Goal: Task Accomplishment & Management: Use online tool/utility

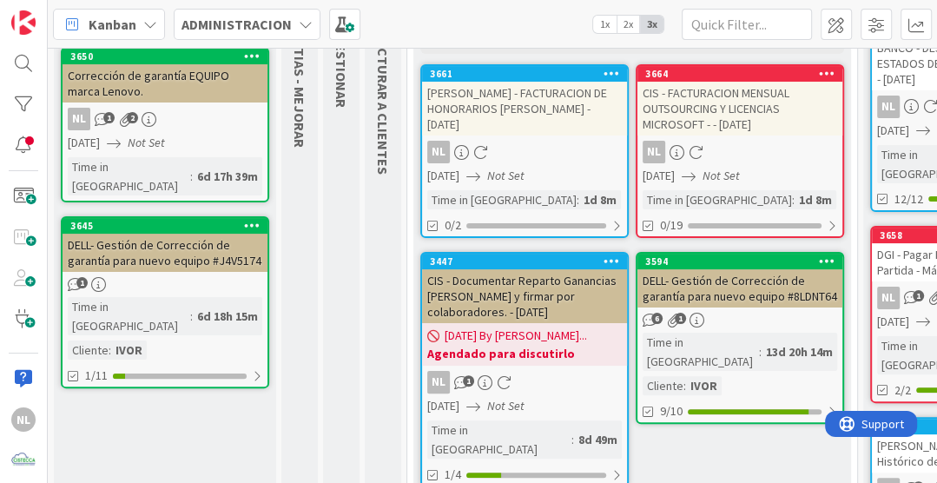
scroll to position [174, 0]
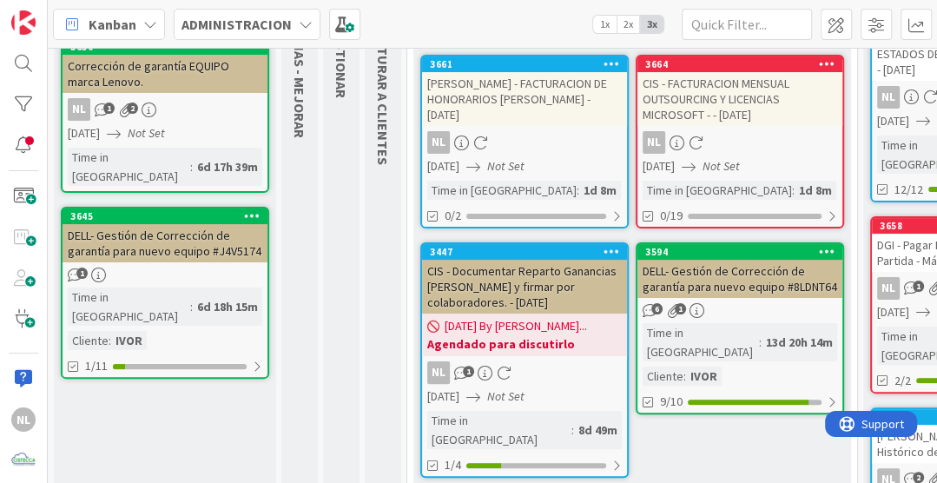
click at [745, 152] on div "NL" at bounding box center [740, 142] width 205 height 23
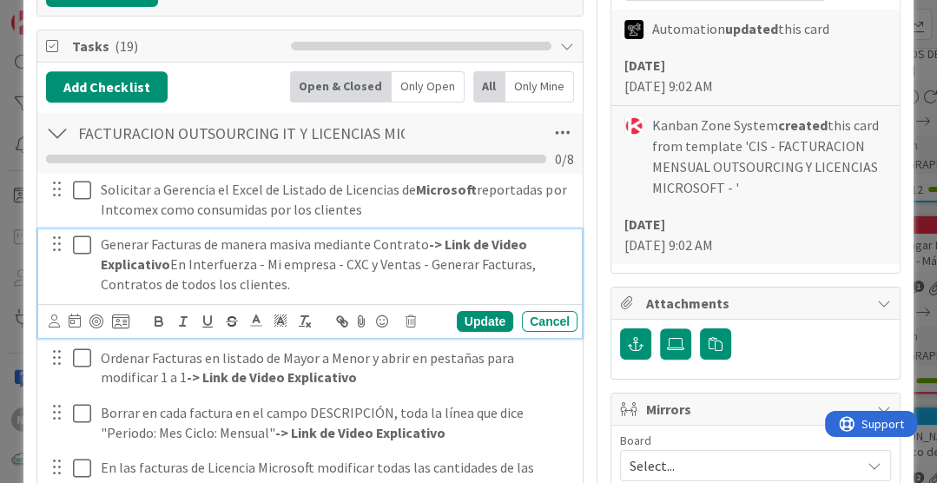
click at [83, 245] on icon at bounding box center [86, 245] width 26 height 21
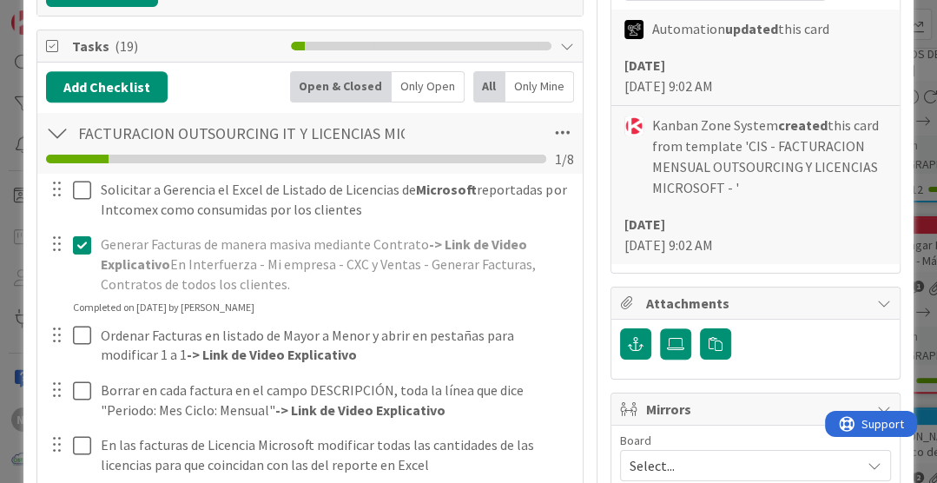
scroll to position [521, 0]
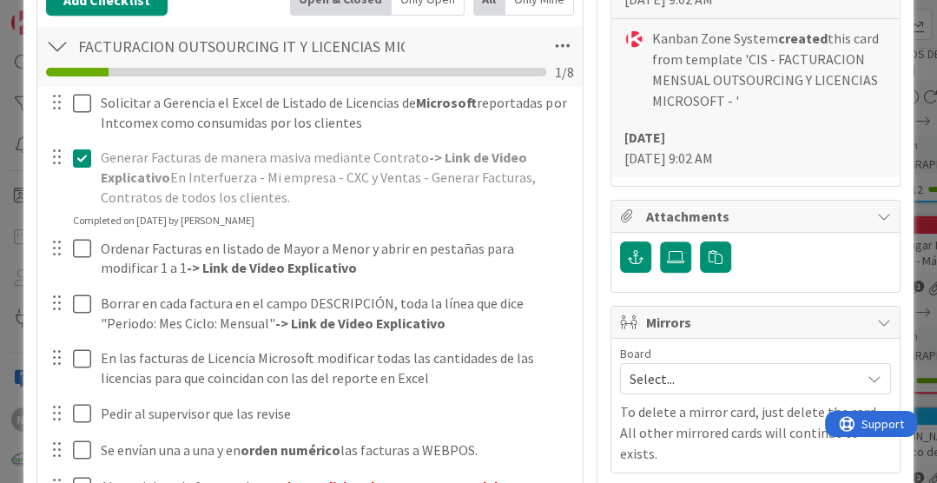
click at [78, 157] on icon at bounding box center [86, 158] width 26 height 21
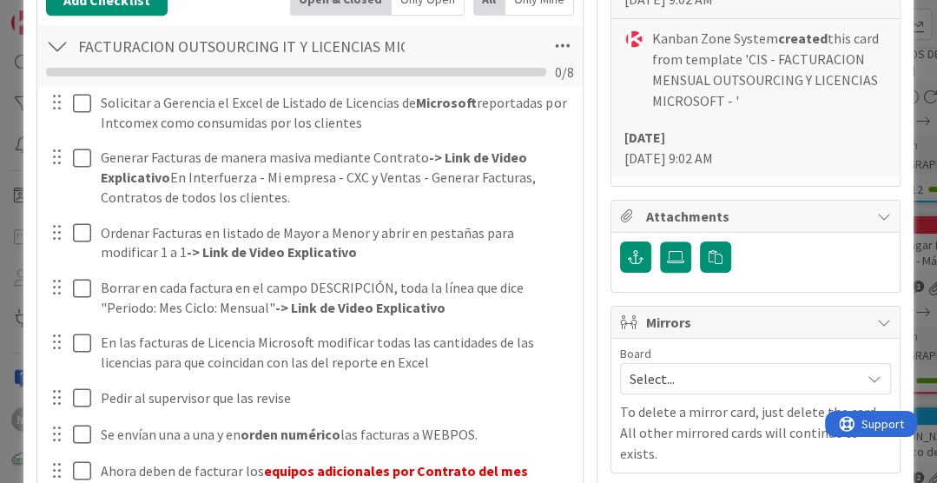
click at [534, 228] on div "Solicitar a Gerencia el Excel de Listado de Licencias de Microsoft reportadas p…" at bounding box center [310, 327] width 528 height 481
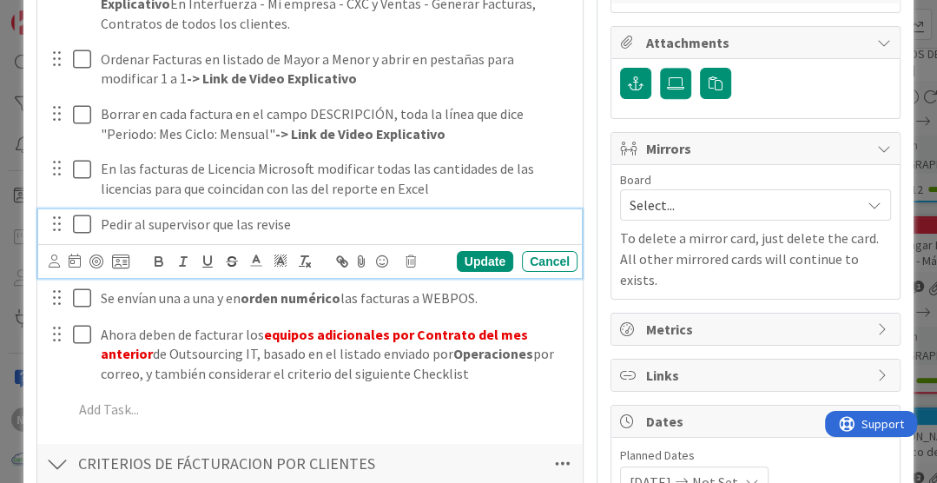
click at [89, 217] on icon at bounding box center [86, 224] width 26 height 21
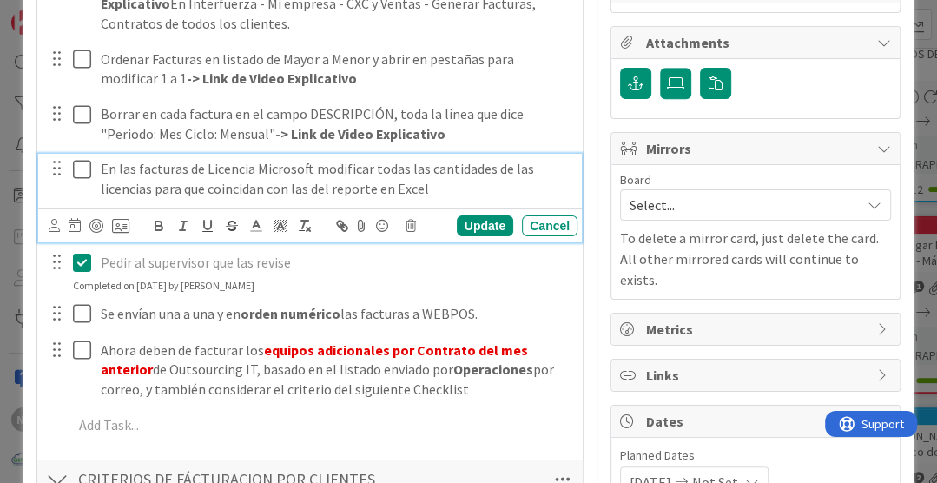
click at [80, 165] on icon at bounding box center [86, 169] width 26 height 21
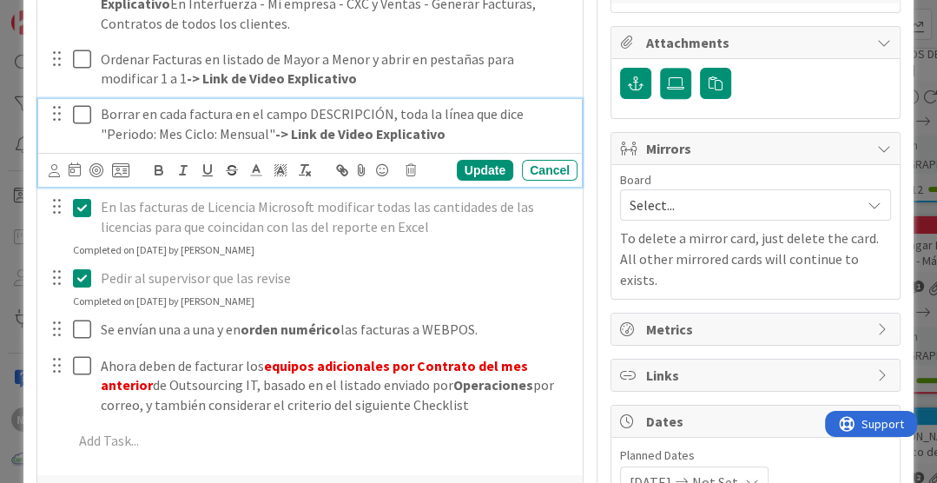
click at [81, 115] on icon at bounding box center [86, 114] width 26 height 21
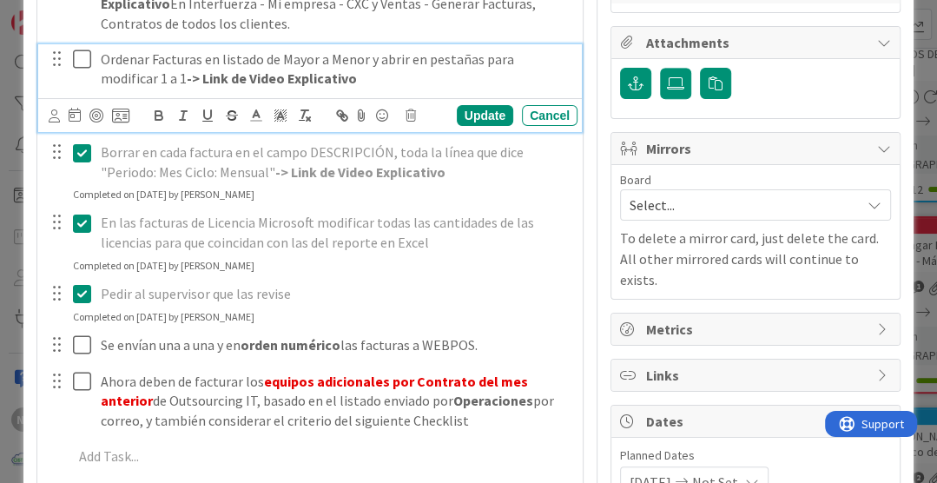
click at [81, 50] on icon at bounding box center [86, 59] width 26 height 21
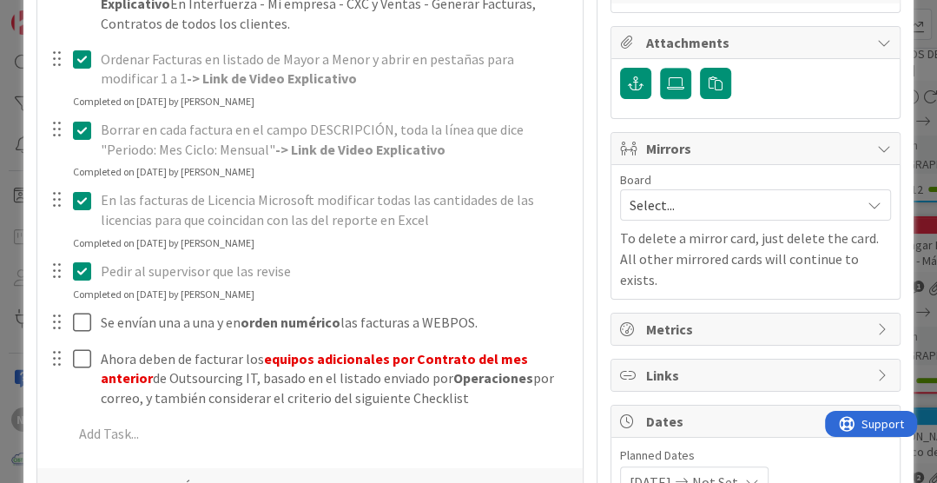
scroll to position [521, 0]
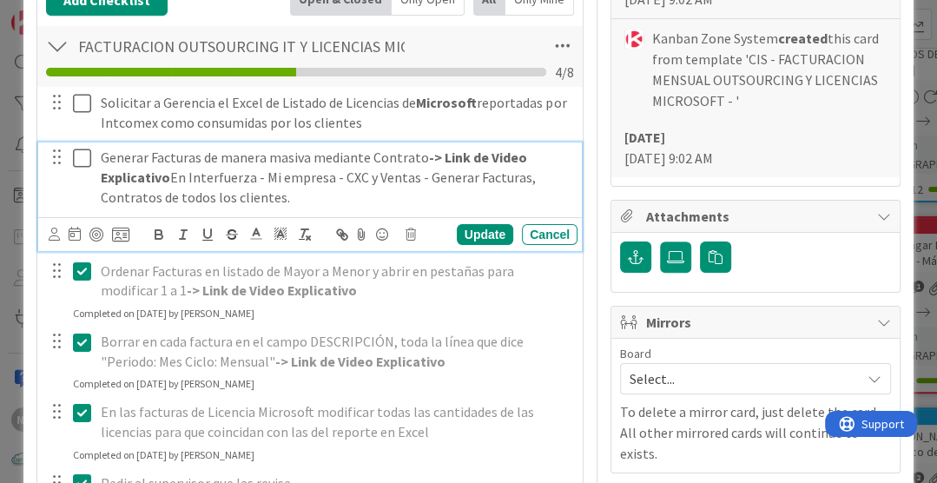
click at [76, 156] on icon at bounding box center [86, 158] width 26 height 21
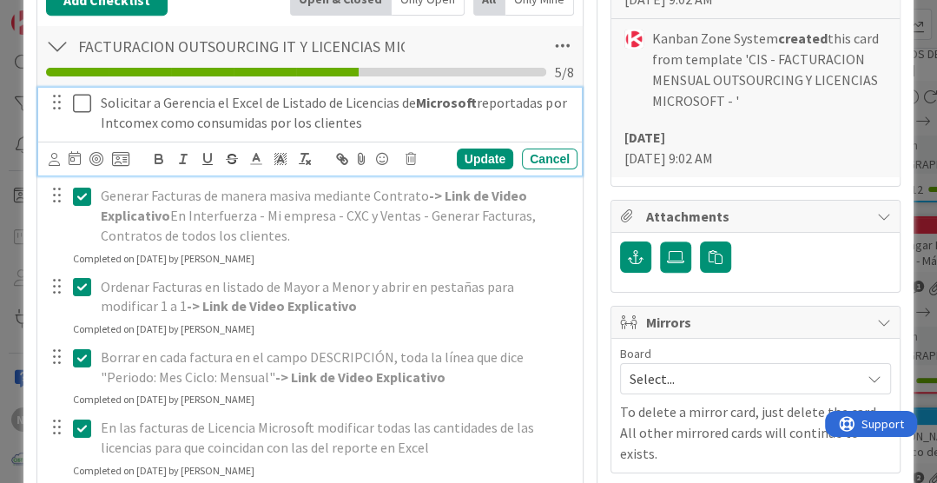
click at [83, 98] on icon at bounding box center [86, 103] width 26 height 21
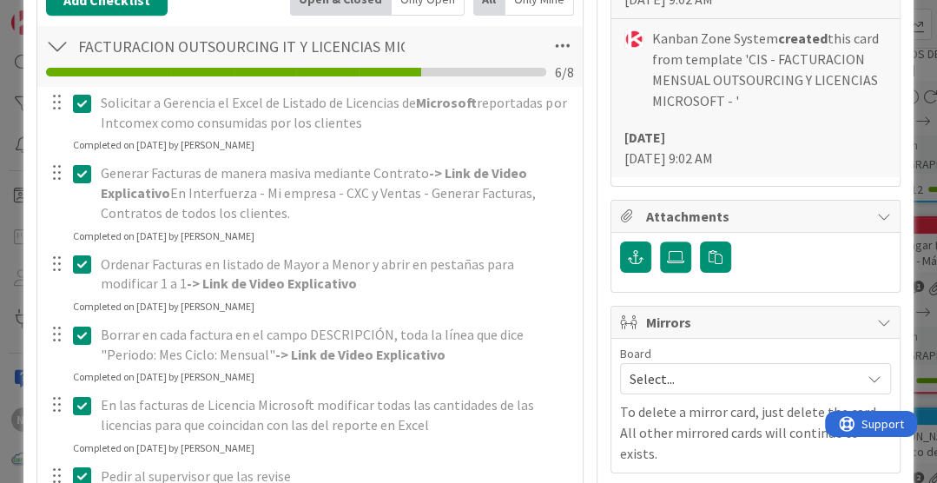
type textarea "x"
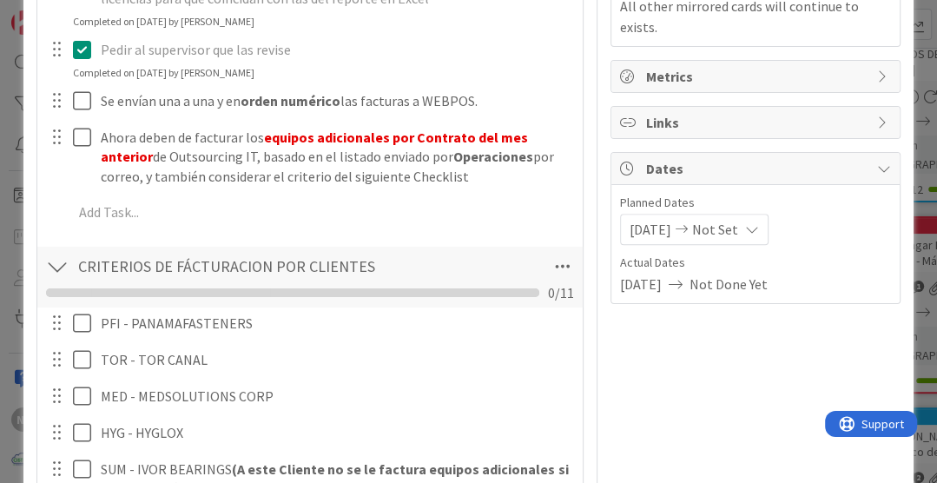
scroll to position [600, 0]
